Goal: Information Seeking & Learning: Check status

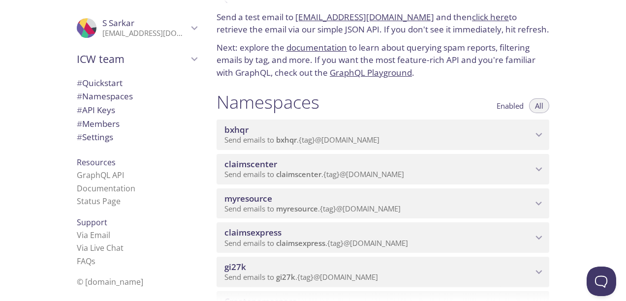
scroll to position [36, 0]
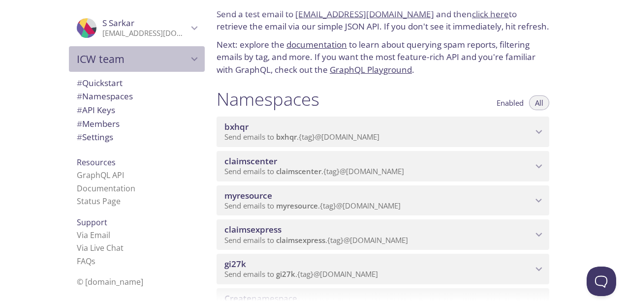
click at [130, 58] on span "ICW team" at bounding box center [132, 59] width 111 height 14
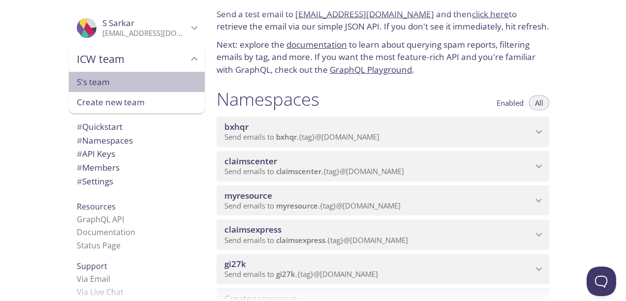
click at [109, 80] on span "S's team" at bounding box center [137, 82] width 120 height 13
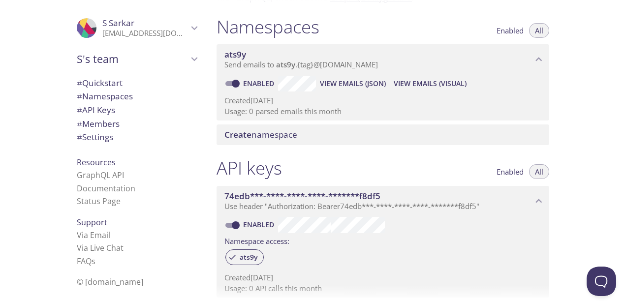
scroll to position [112, 0]
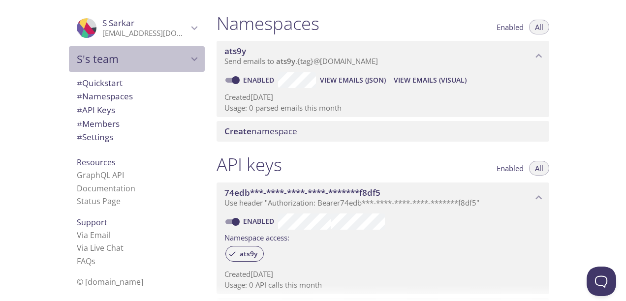
click at [188, 62] on icon "S's team" at bounding box center [194, 59] width 13 height 13
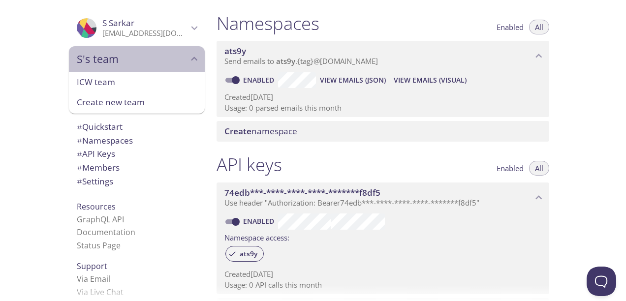
click at [188, 62] on icon "S's team" at bounding box center [194, 59] width 13 height 13
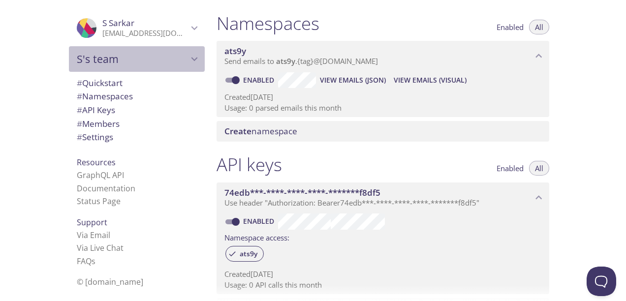
click at [188, 62] on icon "S's team" at bounding box center [194, 59] width 13 height 13
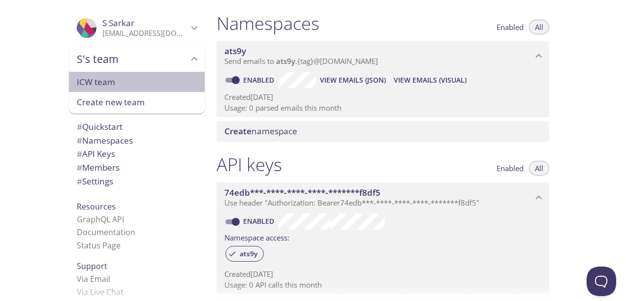
click at [131, 86] on span "ICW team" at bounding box center [137, 82] width 120 height 13
type input "ICW team"
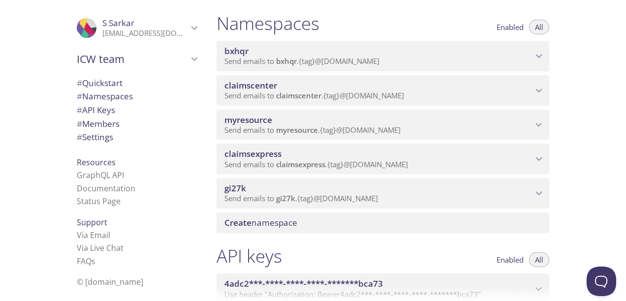
scroll to position [16, 0]
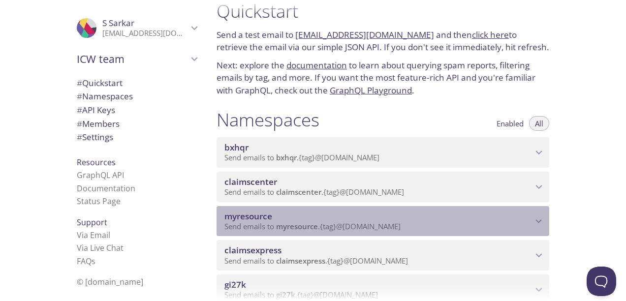
click at [527, 226] on p "Send emails to myresource . {tag} @[DOMAIN_NAME]" at bounding box center [379, 227] width 308 height 10
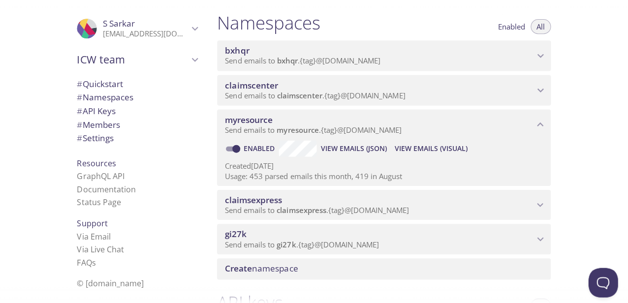
scroll to position [104, 0]
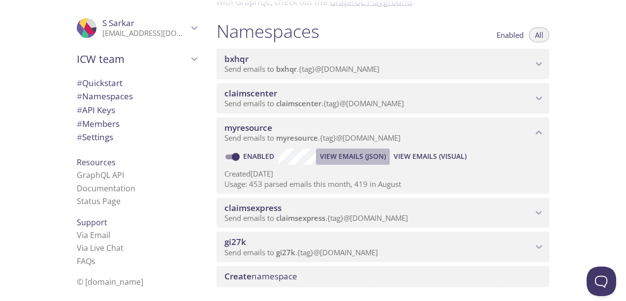
click at [343, 157] on span "View Emails (JSON)" at bounding box center [353, 157] width 66 height 12
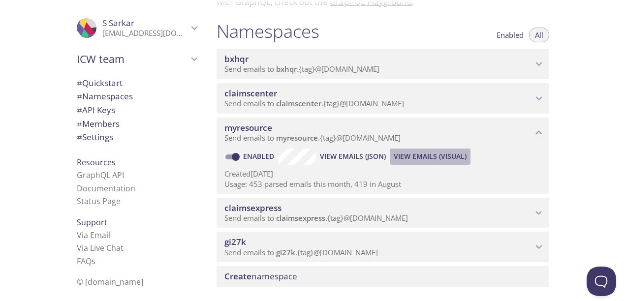
click at [432, 155] on span "View Emails (Visual)" at bounding box center [430, 157] width 73 height 12
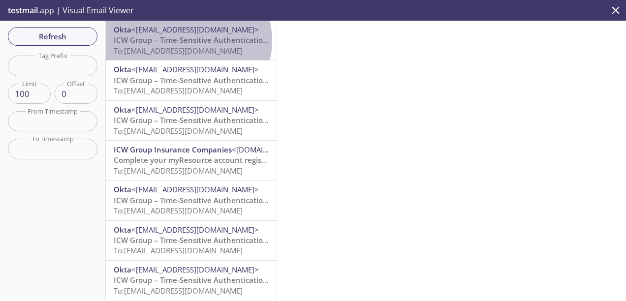
click at [186, 40] on span "ICW Group – Time-Sensitive Authentication Code" at bounding box center [201, 40] width 174 height 10
